Goal: Transaction & Acquisition: Purchase product/service

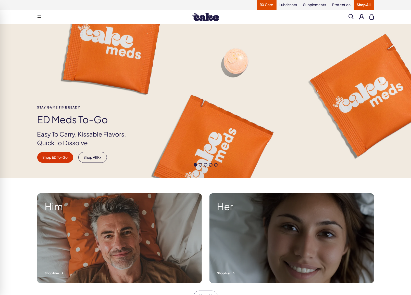
click at [274, 9] on link "RX Care" at bounding box center [267, 5] width 20 height 10
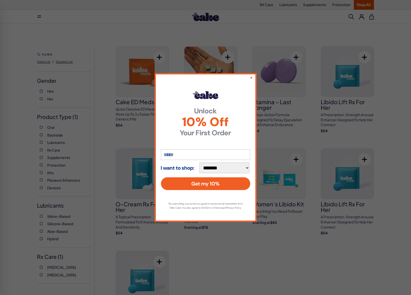
click at [189, 151] on input "email" at bounding box center [205, 154] width 89 height 11
type input "**********"
click at [220, 182] on button "Get my 10%" at bounding box center [205, 184] width 89 height 13
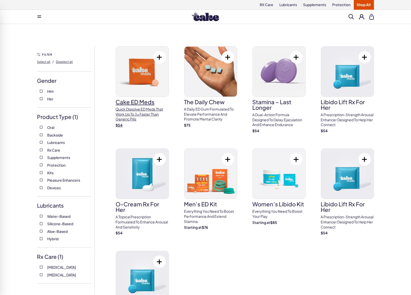
click at [143, 75] on img at bounding box center [142, 72] width 53 height 50
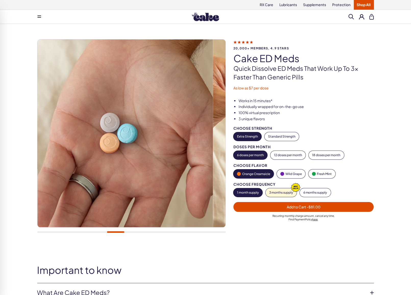
click at [264, 188] on div "1 month supply 3 months supply 6 months supply" at bounding box center [303, 192] width 141 height 9
click at [275, 188] on button "3 months supply" at bounding box center [280, 192] width 31 height 9
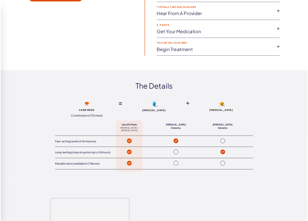
scroll to position [842, 0]
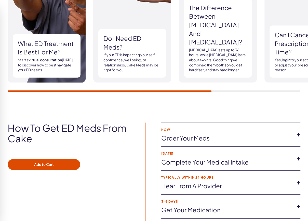
click at [183, 158] on link "Complete Your Medical Intake" at bounding box center [226, 162] width 131 height 9
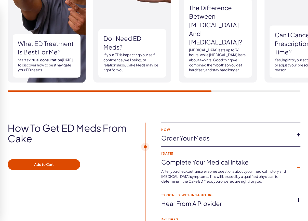
click at [188, 158] on link "Complete Your Medical Intake" at bounding box center [226, 162] width 131 height 9
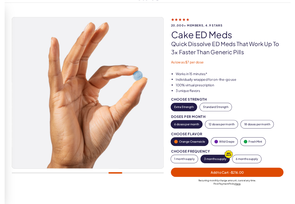
scroll to position [0, 0]
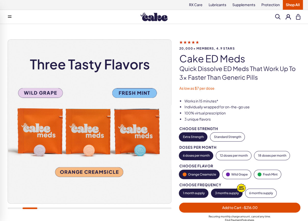
click at [188, 188] on button "1 month supply" at bounding box center [193, 192] width 29 height 9
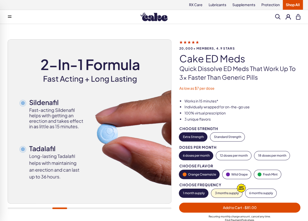
type button "103"
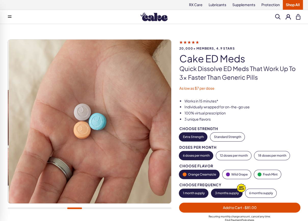
click at [230, 188] on button "3 months supply" at bounding box center [226, 192] width 31 height 9
click at [196, 188] on button "1 month supply" at bounding box center [193, 192] width 29 height 9
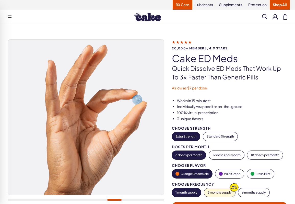
click at [185, 7] on link "RX Care" at bounding box center [182, 5] width 20 height 10
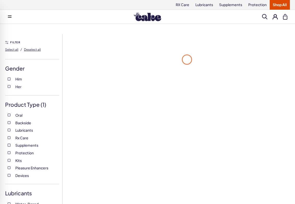
scroll to position [63, 0]
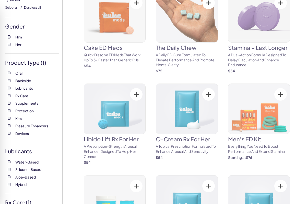
scroll to position [105, 0]
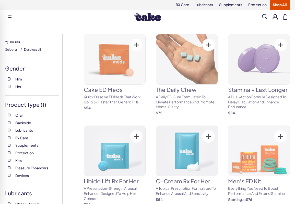
scroll to position [84, 0]
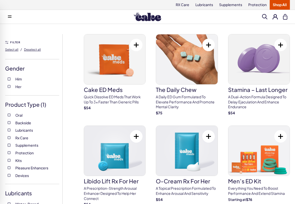
scroll to position [63, 0]
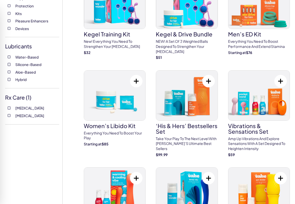
scroll to position [63, 0]
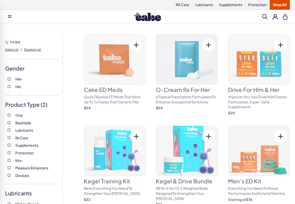
click at [10, 158] on label "Kits" at bounding box center [32, 160] width 49 height 5
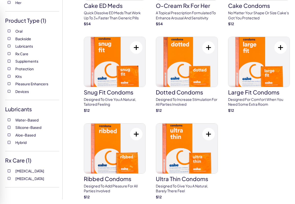
scroll to position [21, 0]
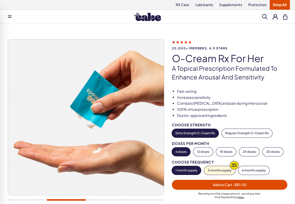
scroll to position [105, 0]
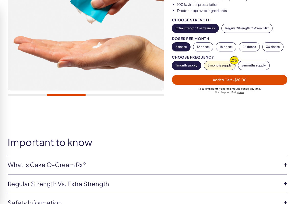
click at [133, 156] on li "What is Cake O-Cream Rx? Cake O-Cream Cream is a prescription topical formulate…" at bounding box center [147, 165] width 279 height 19
click at [132, 161] on link "What is Cake O-Cream Rx?" at bounding box center [143, 165] width 271 height 9
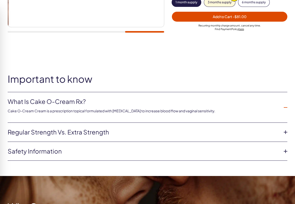
scroll to position [42, 0]
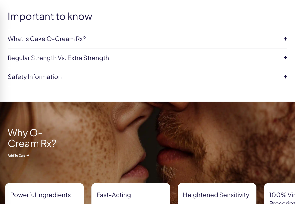
scroll to position [315, 0]
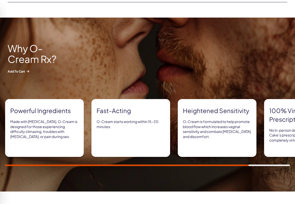
drag, startPoint x: 196, startPoint y: 139, endPoint x: 233, endPoint y: 140, distance: 36.7
click at [233, 141] on div "Powerful ingredients Made with [MEDICAL_DATA], O-Cream is designed for those ex…" at bounding box center [147, 132] width 284 height 67
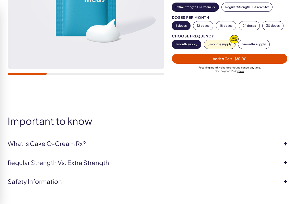
scroll to position [21, 0]
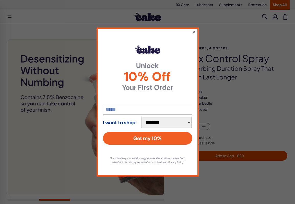
click at [192, 30] on div "**********" at bounding box center [147, 102] width 102 height 149
click at [193, 30] on button "×" at bounding box center [193, 32] width 3 height 6
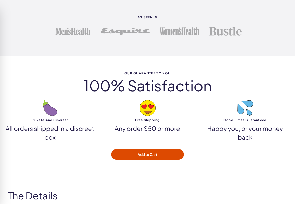
scroll to position [884, 0]
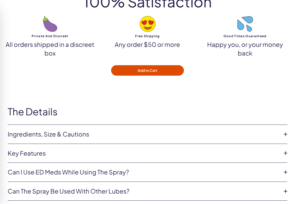
click at [100, 125] on li "Ingredients, Size & Cautions Size: 2.0 fl oz Climax Control Spray is formulated…" at bounding box center [147, 134] width 279 height 19
click at [100, 130] on link "Ingredients, Size & Cautions" at bounding box center [143, 134] width 271 height 9
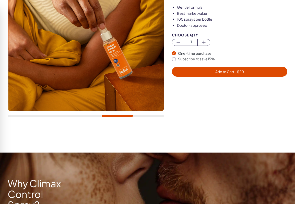
scroll to position [0, 0]
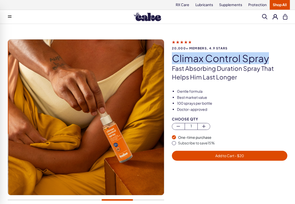
drag, startPoint x: 175, startPoint y: 52, endPoint x: 276, endPoint y: 50, distance: 101.0
click at [276, 53] on h1 "Climax Control Spray" at bounding box center [229, 58] width 115 height 11
copy h1 "Climax Control Spray"
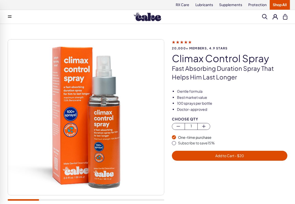
click at [228, 28] on div "20,000+ members, 4.9 stars Climax Control Spray Fast absorbing duration spray t…" at bounding box center [147, 130] width 295 height 213
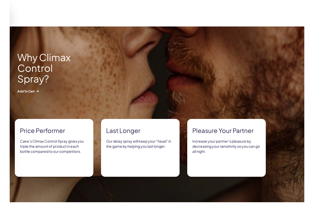
scroll to position [147, 0]
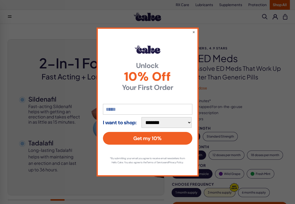
click at [195, 31] on div "**********" at bounding box center [147, 102] width 102 height 149
click at [194, 31] on button "×" at bounding box center [193, 32] width 3 height 6
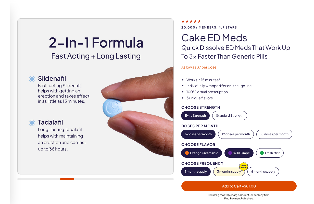
scroll to position [42, 0]
